Goal: Book appointment/travel/reservation

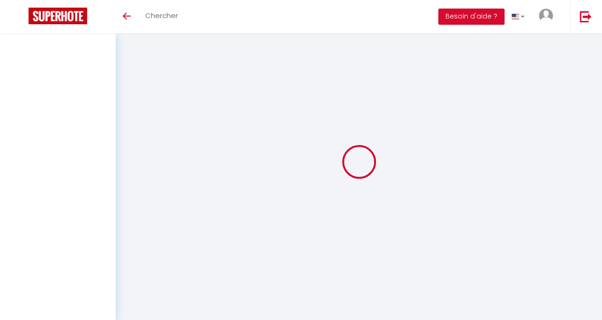
select select
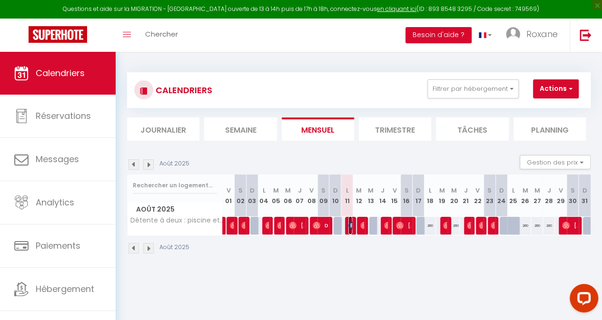
click at [348, 225] on img at bounding box center [352, 226] width 8 height 8
select select "OK"
select select "0"
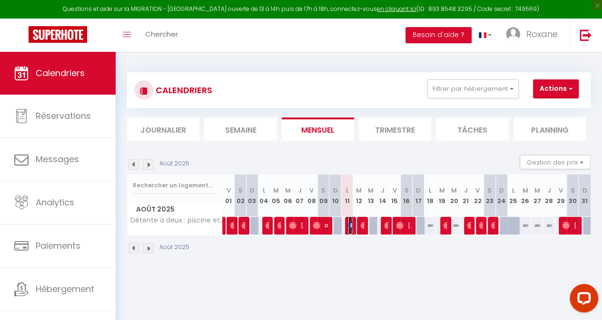
select select "1"
select select
select select "43782"
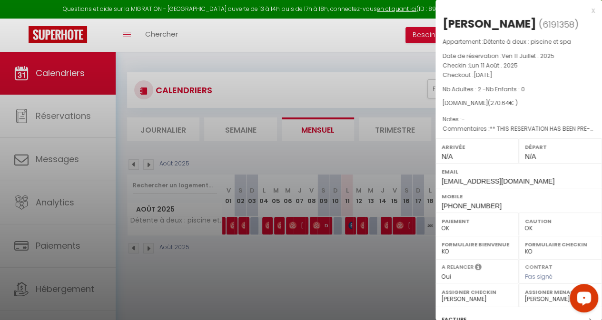
click at [371, 267] on div at bounding box center [301, 160] width 602 height 320
